Goal: Task Accomplishment & Management: Manage account settings

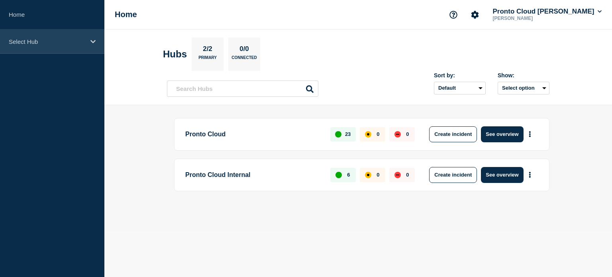
click at [90, 39] on div "Select Hub" at bounding box center [52, 41] width 104 height 24
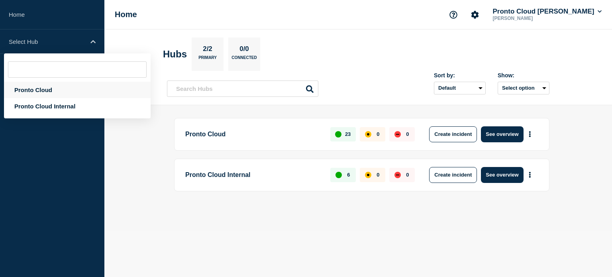
click at [40, 86] on div "Pronto Cloud" at bounding box center [77, 90] width 147 height 16
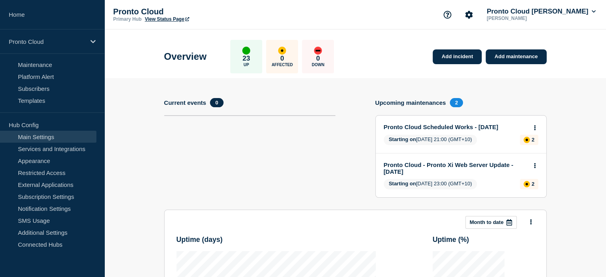
click at [43, 136] on link "Main Settings" at bounding box center [48, 137] width 96 height 12
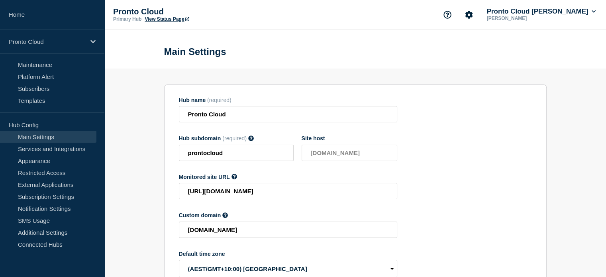
scroll to position [66, 0]
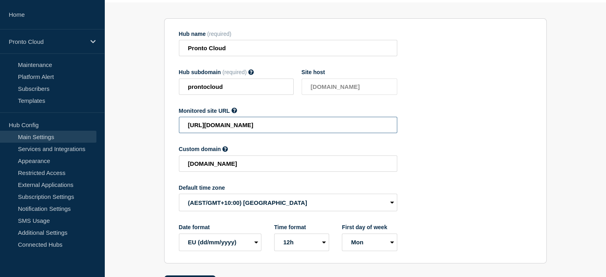
click at [284, 124] on input "[URL][DOMAIN_NAME]" at bounding box center [288, 125] width 218 height 16
click at [248, 75] on icon at bounding box center [251, 72] width 6 height 6
click at [302, 132] on input "[URL][DOMAIN_NAME]" at bounding box center [288, 125] width 218 height 16
drag, startPoint x: 305, startPoint y: 130, endPoint x: 47, endPoint y: 104, distance: 259.6
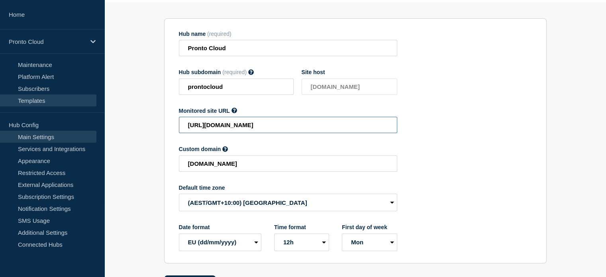
click at [47, 104] on div "Home Pronto Cloud Hub Operations Overview Incident Maintenance Platform Alert S…" at bounding box center [303, 119] width 606 height 370
paste input ".net/services/pronto-cloud-solutions/"
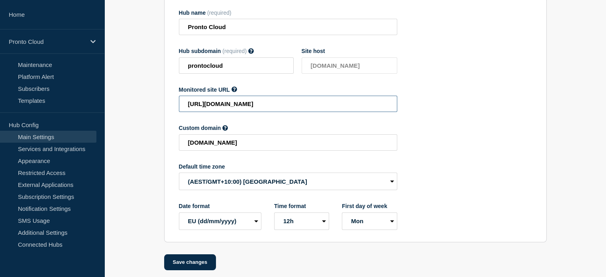
scroll to position [96, 0]
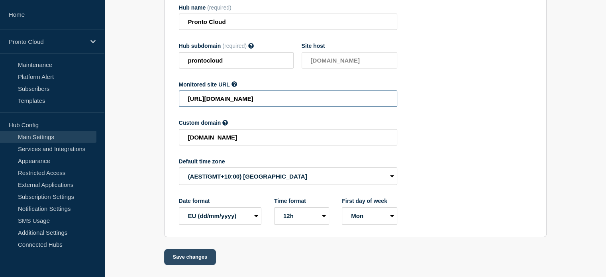
type input "[URL][DOMAIN_NAME]"
click at [193, 260] on button "Save changes" at bounding box center [190, 257] width 52 height 16
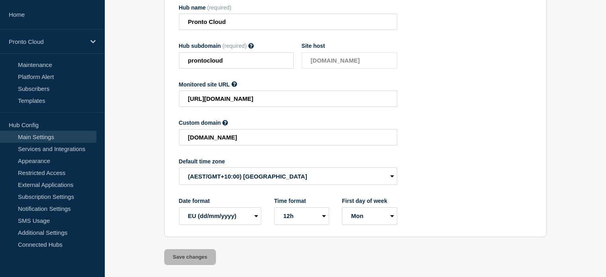
scroll to position [113, 0]
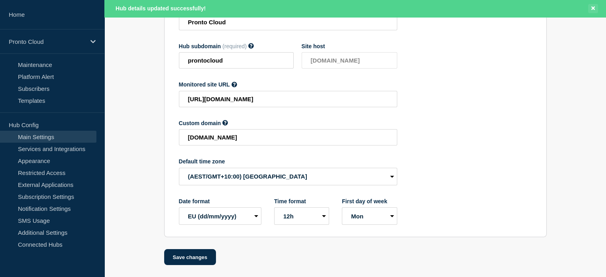
click at [589, 6] on button "Close banner" at bounding box center [593, 8] width 10 height 9
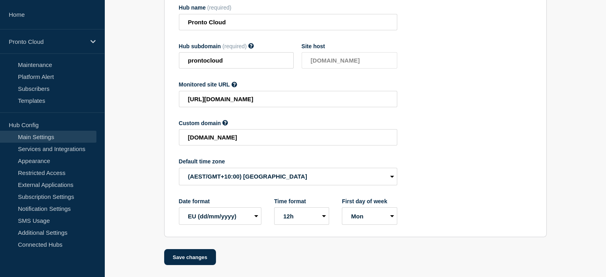
scroll to position [96, 0]
click at [42, 103] on link "Templates" at bounding box center [48, 100] width 96 height 12
click at [35, 100] on link "Templates" at bounding box center [48, 100] width 96 height 12
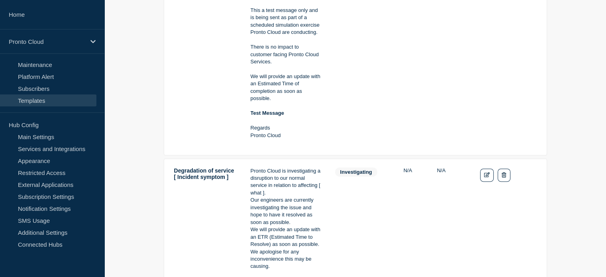
scroll to position [265, 0]
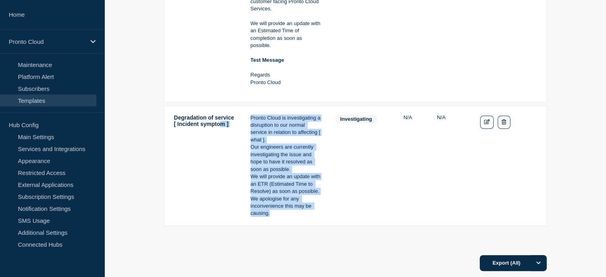
drag, startPoint x: 276, startPoint y: 216, endPoint x: 199, endPoint y: 183, distance: 84.1
click at [199, 183] on tr "Degradation of service [ Incident symptom ] Pronto Cloud is investigating a dis…" at bounding box center [355, 166] width 383 height 120
click at [530, 267] on button "Export (All)" at bounding box center [513, 263] width 67 height 16
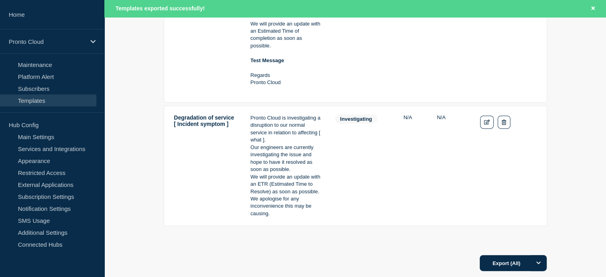
drag, startPoint x: 484, startPoint y: 20, endPoint x: 584, endPoint y: 54, distance: 105.9
click at [584, 54] on main "Test Message of Incident Test Message Pronto Cloud are currently testing its No…" at bounding box center [355, 50] width 502 height 399
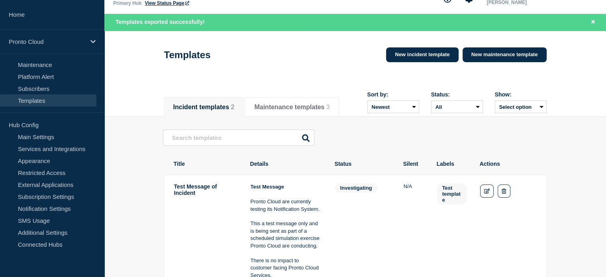
scroll to position [0, 0]
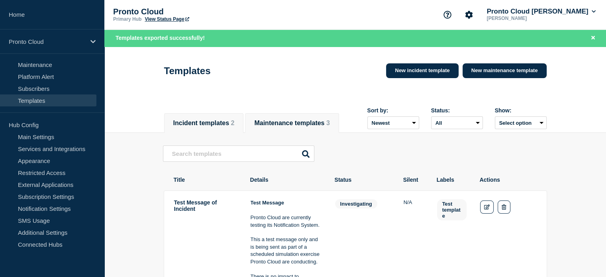
click at [279, 126] on button "Maintenance templates 3" at bounding box center [291, 123] width 75 height 7
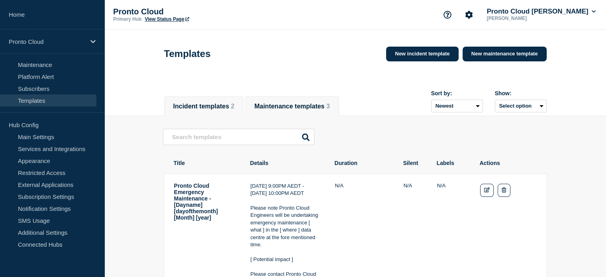
click at [218, 102] on li "Incident templates 2" at bounding box center [204, 106] width 80 height 20
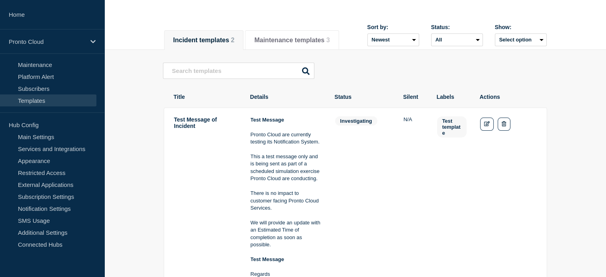
scroll to position [133, 0]
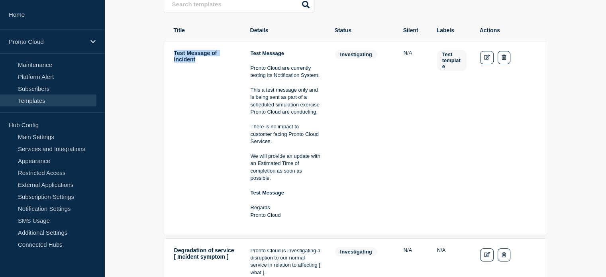
drag, startPoint x: 206, startPoint y: 63, endPoint x: 171, endPoint y: 57, distance: 35.3
copy td "Test Message of Incident"
click at [206, 67] on td "Test Message of Incident" at bounding box center [206, 137] width 64 height 177
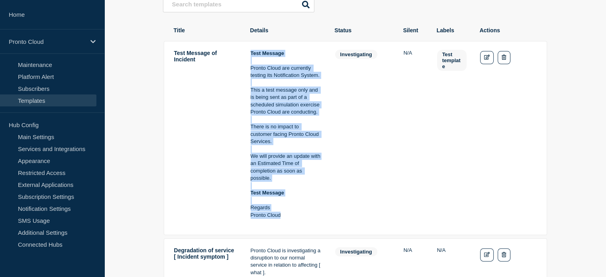
drag, startPoint x: 283, startPoint y: 216, endPoint x: 248, endPoint y: 54, distance: 166.5
copy div "Test Message Pronto Cloud are currently testing its Notification System. This a…"
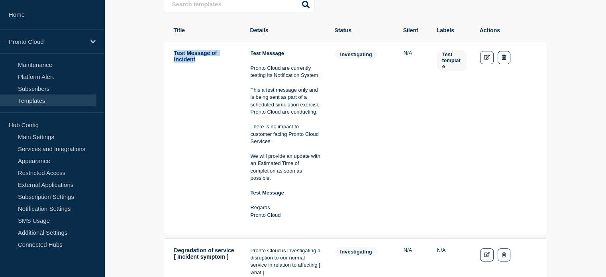
drag, startPoint x: 207, startPoint y: 65, endPoint x: 175, endPoint y: 55, distance: 33.4
click at [175, 55] on td "Test Message of Incident" at bounding box center [206, 137] width 64 height 177
copy td "Test Message of Incident"
drag, startPoint x: 375, startPoint y: 56, endPoint x: 338, endPoint y: 59, distance: 37.2
click at [338, 59] on span "investigating" at bounding box center [356, 54] width 42 height 9
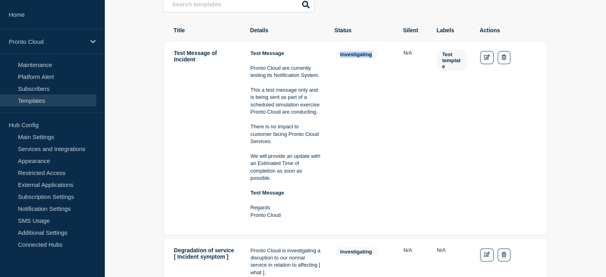
copy span "investigating"
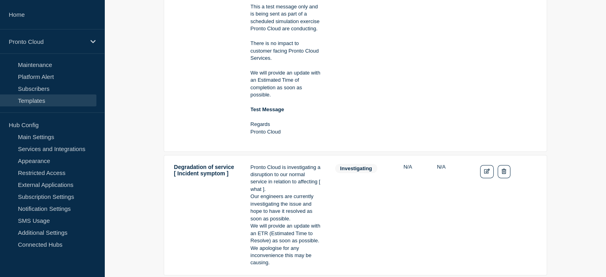
scroll to position [332, 0]
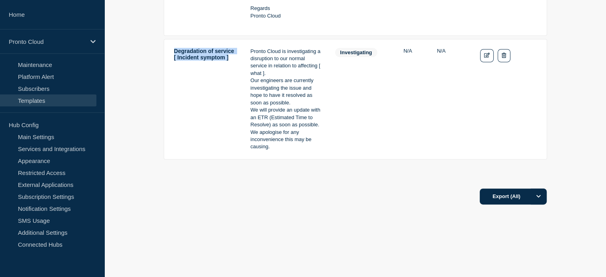
drag, startPoint x: 210, startPoint y: 69, endPoint x: 171, endPoint y: 55, distance: 41.2
click at [171, 55] on tr "Degradation of service [ Incident symptom ] Pronto Cloud is investigating a dis…" at bounding box center [355, 99] width 383 height 120
copy td "Degradation of service [ Incident symptom ]"
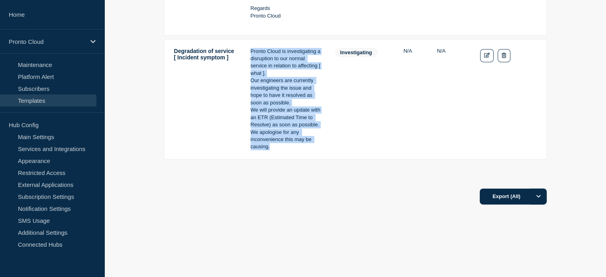
drag, startPoint x: 272, startPoint y: 149, endPoint x: 250, endPoint y: 50, distance: 101.7
click at [250, 50] on tr "Degradation of service [ Incident symptom ] Pronto Cloud is investigating a dis…" at bounding box center [355, 99] width 383 height 120
copy div "Pronto Cloud is investigating a disruption to our normal service in relation to…"
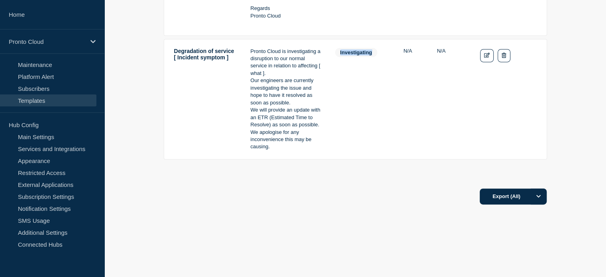
drag, startPoint x: 375, startPoint y: 55, endPoint x: 338, endPoint y: 54, distance: 37.1
click at [338, 54] on span "investigating" at bounding box center [356, 52] width 42 height 9
copy span "investigating"
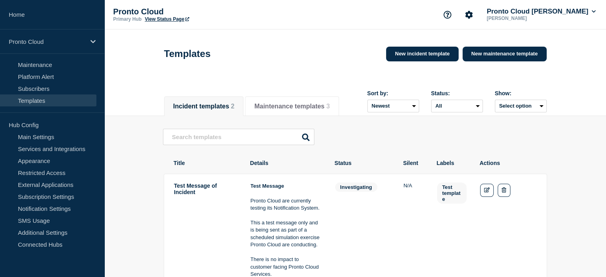
scroll to position [0, 0]
click at [297, 103] on button "Maintenance templates 3" at bounding box center [291, 106] width 75 height 7
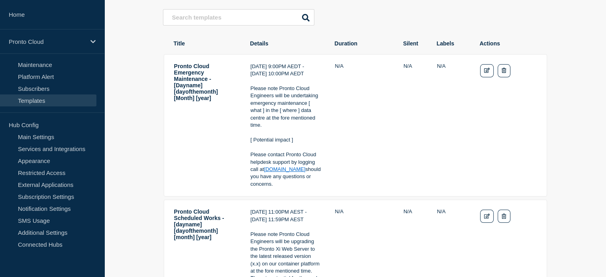
scroll to position [133, 0]
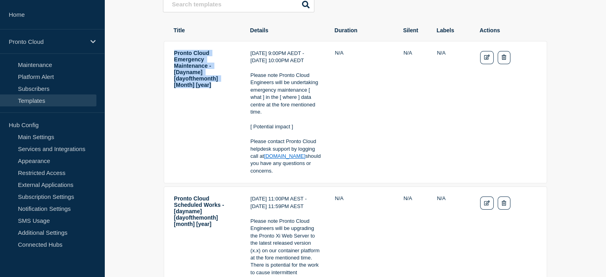
drag, startPoint x: 220, startPoint y: 97, endPoint x: 174, endPoint y: 51, distance: 64.8
click at [174, 51] on "] "Pronto Cloud Emergency Maintenance - [Dayname] [dayofthemonth] [Month] [year]" at bounding box center [206, 112] width 64 height 126
copy "] "Pronto Cloud Emergency Maintenance - [Dayname] [dayofthemonth] [Month] [year]"
drag, startPoint x: 276, startPoint y: 171, endPoint x: 250, endPoint y: 53, distance: 120.4
click at [250, 53] on concerns "[DATE] 9:00PM AEDT - [DATE] 10:00PM AEDT Please note Pronto Cloud Engineers wil…" at bounding box center [286, 112] width 72 height 126
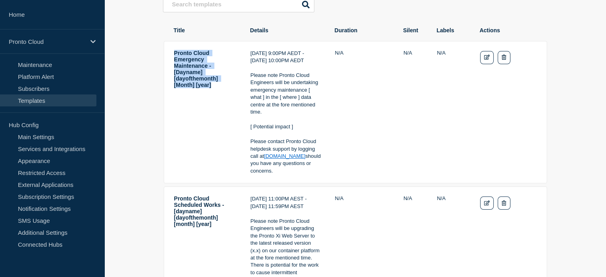
copy div "[DATE] 9:00PM AEDT - [DATE] 10:00PM AEDT Please note Pronto Cloud Engineers wil…"
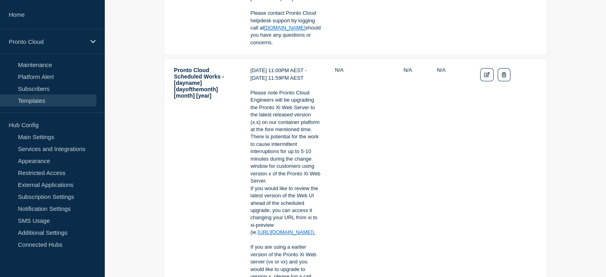
scroll to position [265, 0]
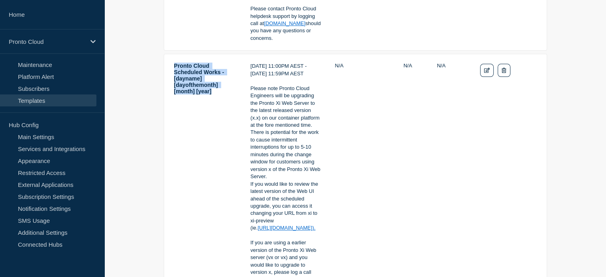
drag, startPoint x: 217, startPoint y: 100, endPoint x: 167, endPoint y: 69, distance: 58.7
click at [167, 69] on tr "Pronto Cloud Scheduled Works - [dayname] [dayofthemonth] [month] [year] [DATE] …" at bounding box center [355, 195] width 383 height 282
copy "] "Pronto Cloud Scheduled Works - [dayname] [dayofthemonth] [month] [year]"
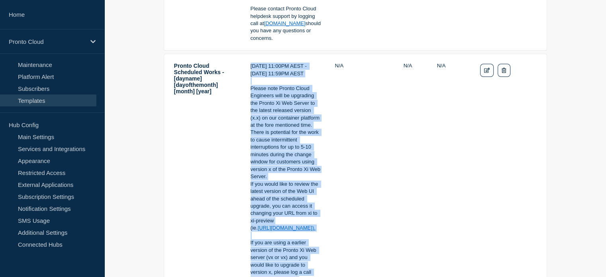
drag, startPoint x: 294, startPoint y: 210, endPoint x: 246, endPoint y: 68, distance: 150.3
click at [246, 68] on tr "Pronto Cloud Scheduled Works - [dayname] [dayofthemonth] [month] [year] [DATE] …" at bounding box center [355, 195] width 383 height 282
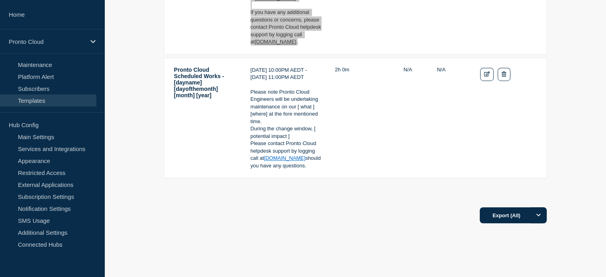
scroll to position [582, 0]
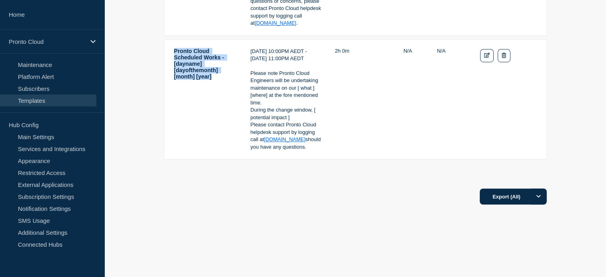
drag, startPoint x: 221, startPoint y: 83, endPoint x: 174, endPoint y: 50, distance: 57.5
click at [174, 50] on "] "Pronto Cloud Scheduled Works - [dayname] [dayofthemonth] [month] [year]" at bounding box center [206, 99] width 64 height 104
click at [307, 147] on p "Please contact Pronto Cloud helpdesk support by logging call at [DOMAIN_NAME] s…" at bounding box center [286, 135] width 71 height 29
drag, startPoint x: 308, startPoint y: 148, endPoint x: 244, endPoint y: 50, distance: 117.2
click at [244, 50] on tr "Pronto Cloud Scheduled Works - [dayname] [dayofthemonth] [month] [year] [DATE] …" at bounding box center [355, 99] width 383 height 120
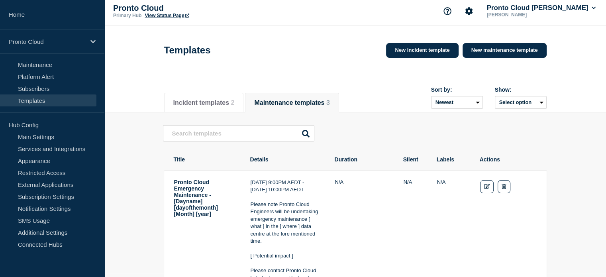
scroll to position [0, 0]
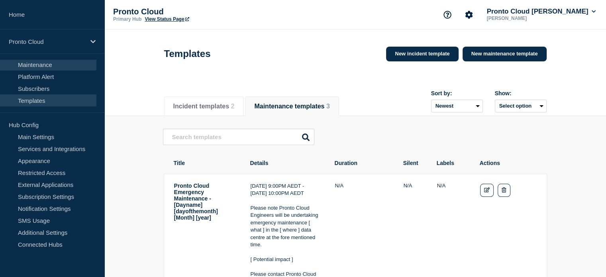
click at [46, 67] on link "Maintenance" at bounding box center [48, 65] width 96 height 12
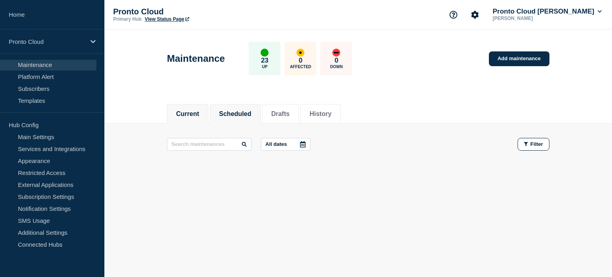
click at [239, 108] on li "Scheduled" at bounding box center [235, 114] width 51 height 20
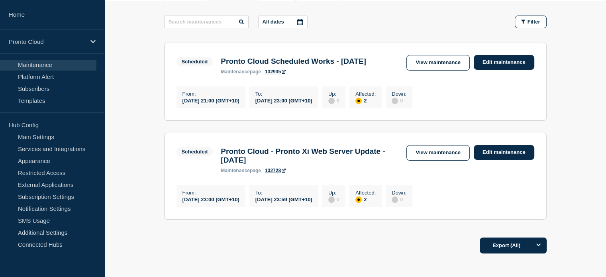
scroll to position [133, 0]
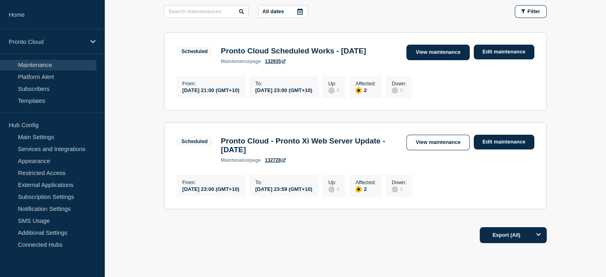
click at [430, 57] on link "View maintenance" at bounding box center [438, 53] width 63 height 16
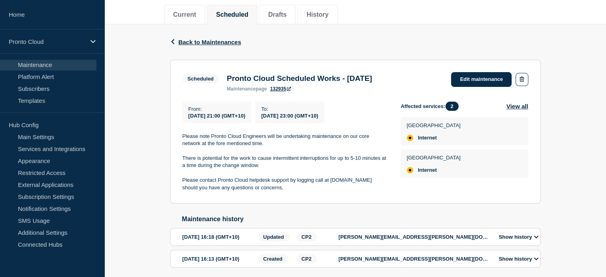
scroll to position [87, 0]
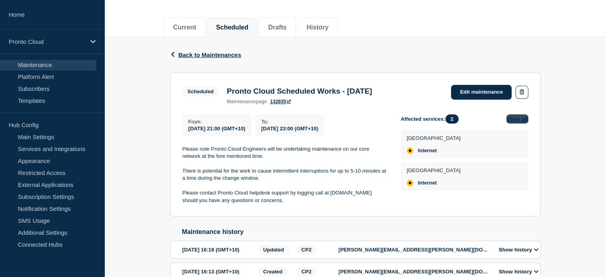
click at [515, 124] on button "View all" at bounding box center [518, 118] width 22 height 9
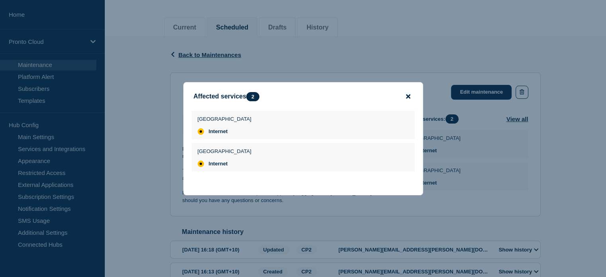
click at [408, 93] on icon "close button" at bounding box center [408, 96] width 4 height 6
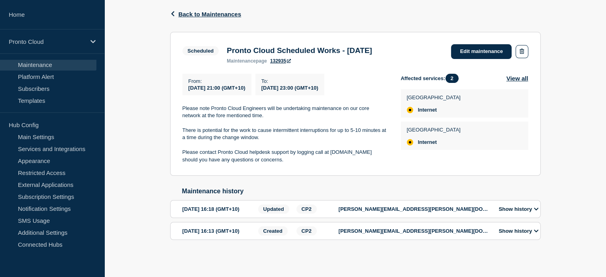
scroll to position [0, 0]
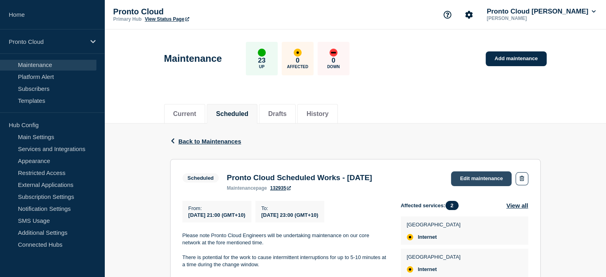
click at [475, 180] on link "Edit maintenance" at bounding box center [481, 178] width 61 height 15
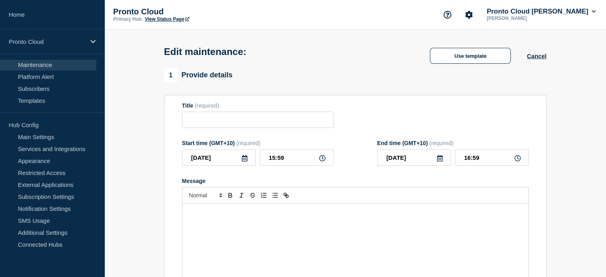
type input "Pronto Cloud Scheduled Works - [DATE]"
type input "[DATE]"
type input "21:00"
type input "[DATE]"
type input "23:00"
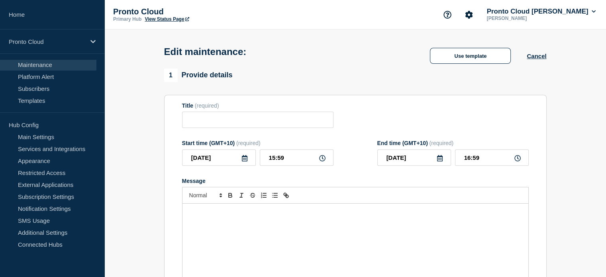
checkbox input "true"
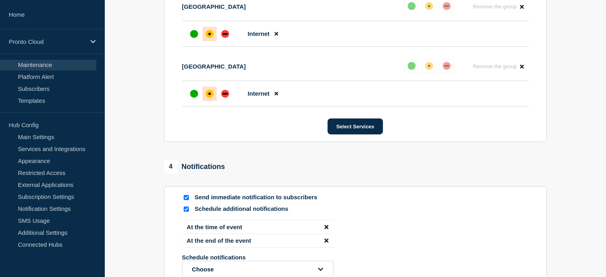
scroll to position [531, 0]
